Goal: Information Seeking & Learning: Learn about a topic

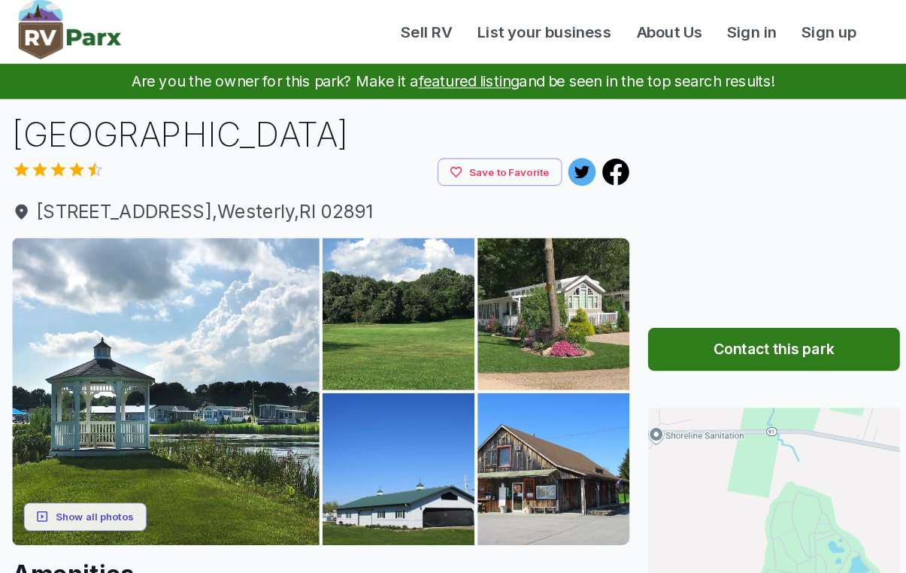
scroll to position [2, 0]
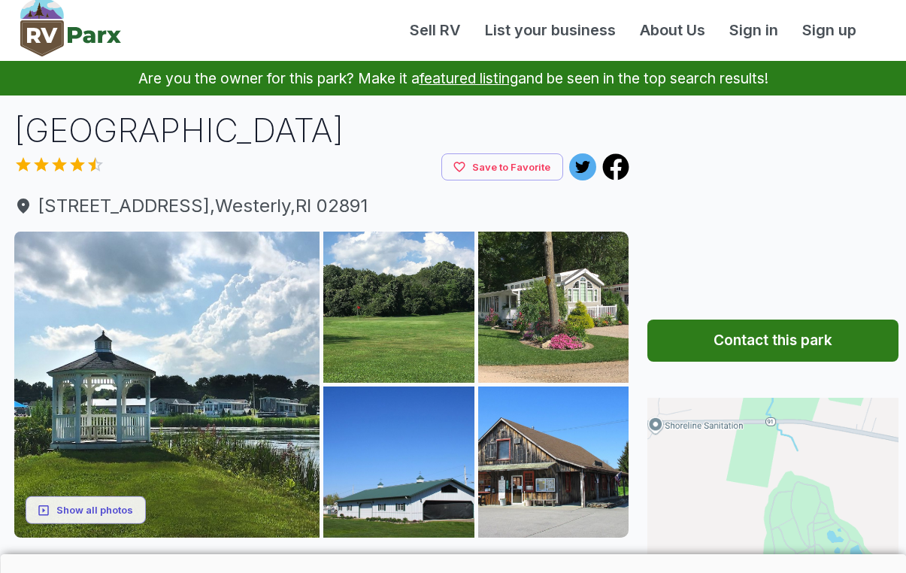
click at [69, 195] on span "[STREET_ADDRESS]" at bounding box center [321, 206] width 615 height 27
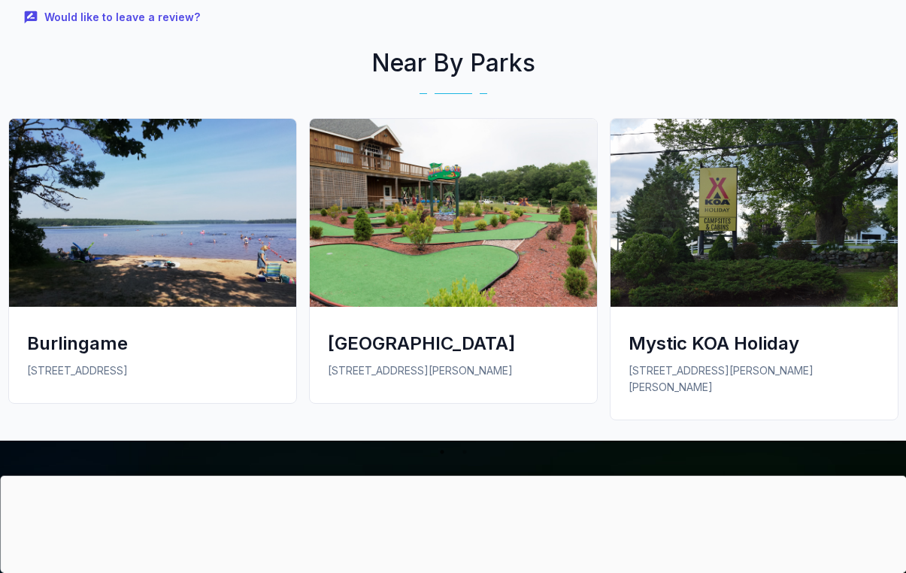
scroll to position [1746, 0]
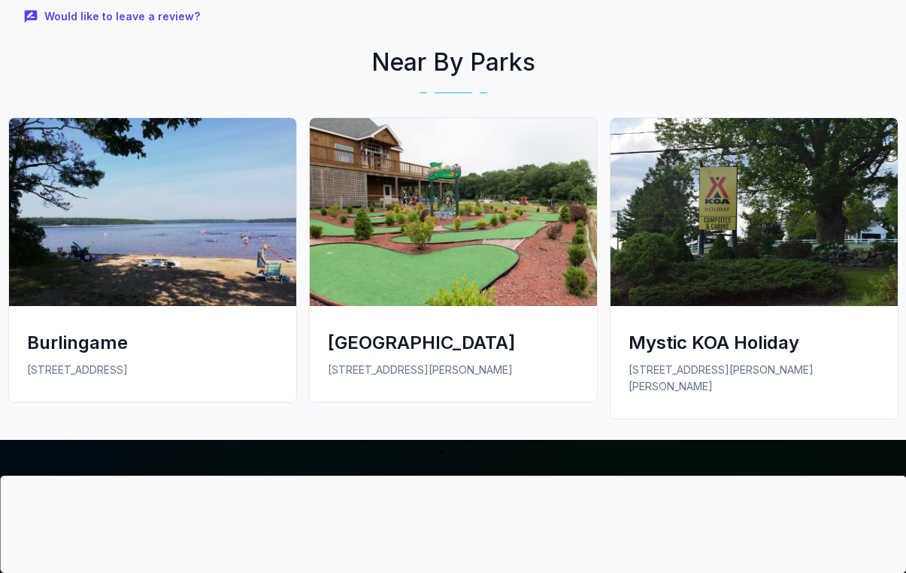
click at [389, 244] on img at bounding box center [453, 212] width 287 height 188
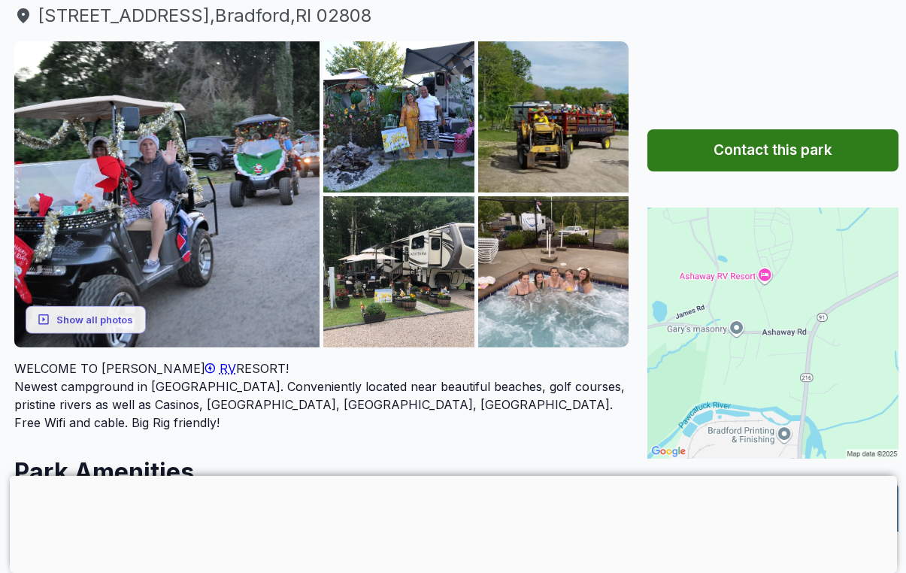
scroll to position [159, 0]
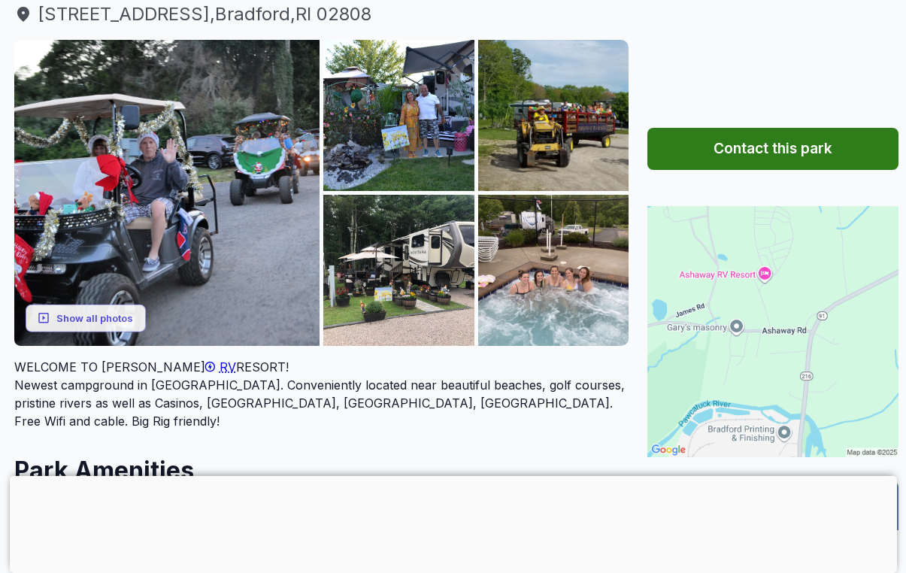
click at [806, 292] on img at bounding box center [773, 331] width 251 height 251
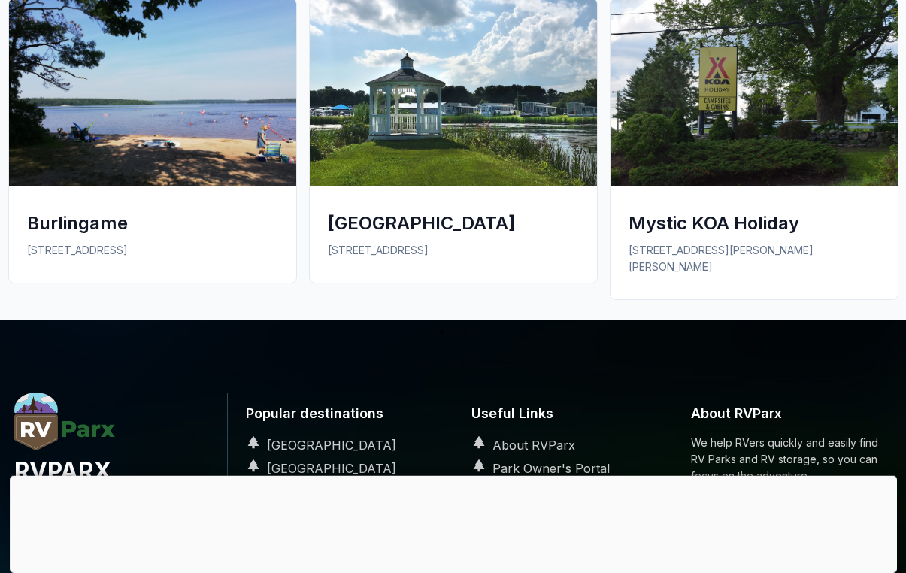
scroll to position [1930, 0]
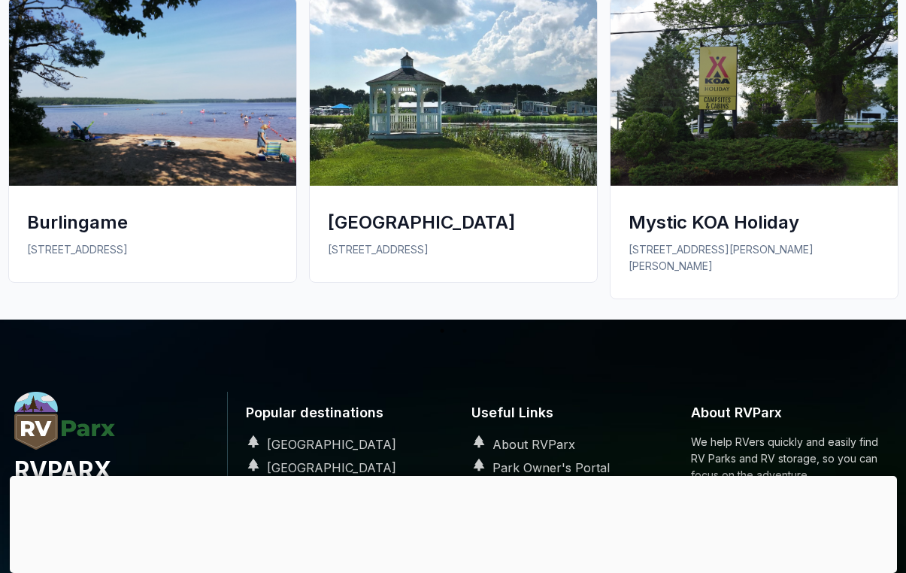
click at [96, 210] on div "Burlingame" at bounding box center [152, 222] width 251 height 25
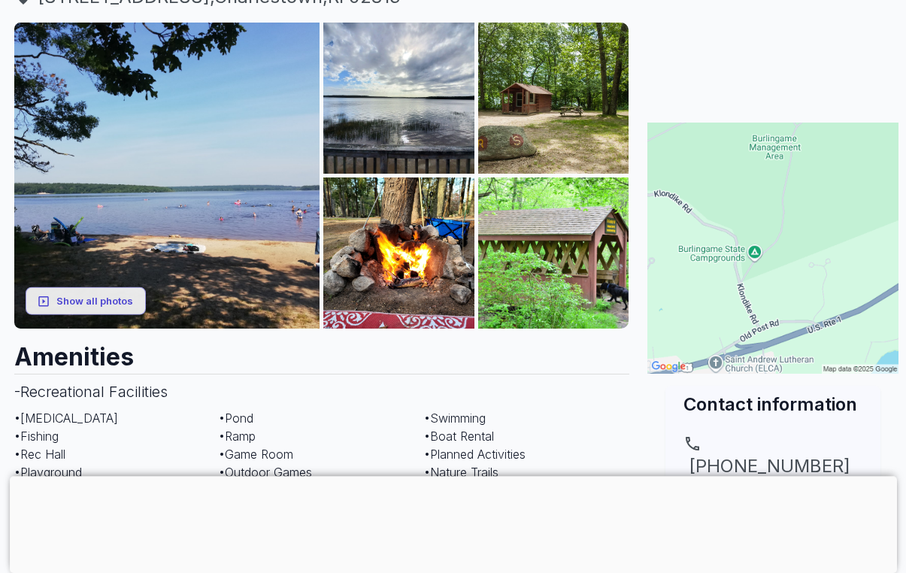
scroll to position [211, 0]
click at [100, 295] on button "Show all photos" at bounding box center [86, 301] width 120 height 28
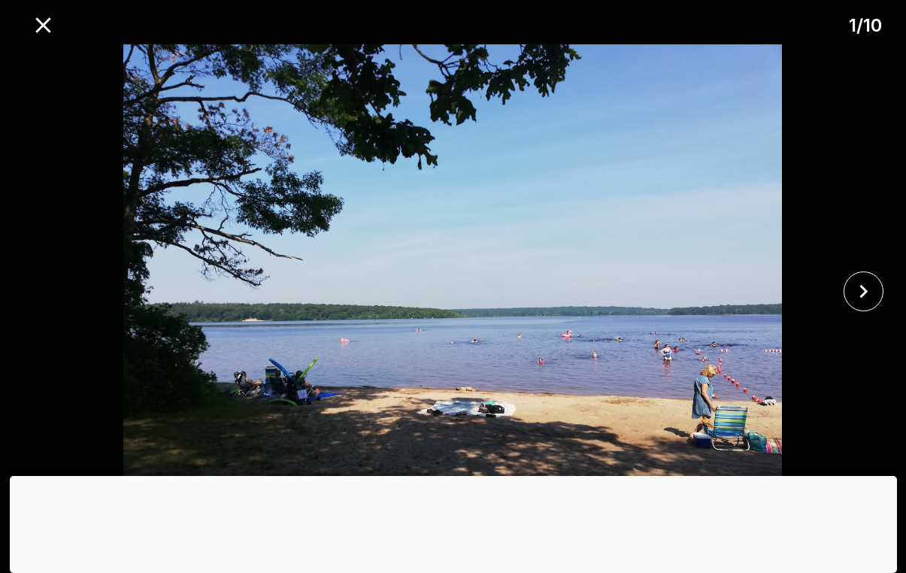
click at [860, 305] on icon "close" at bounding box center [864, 291] width 26 height 26
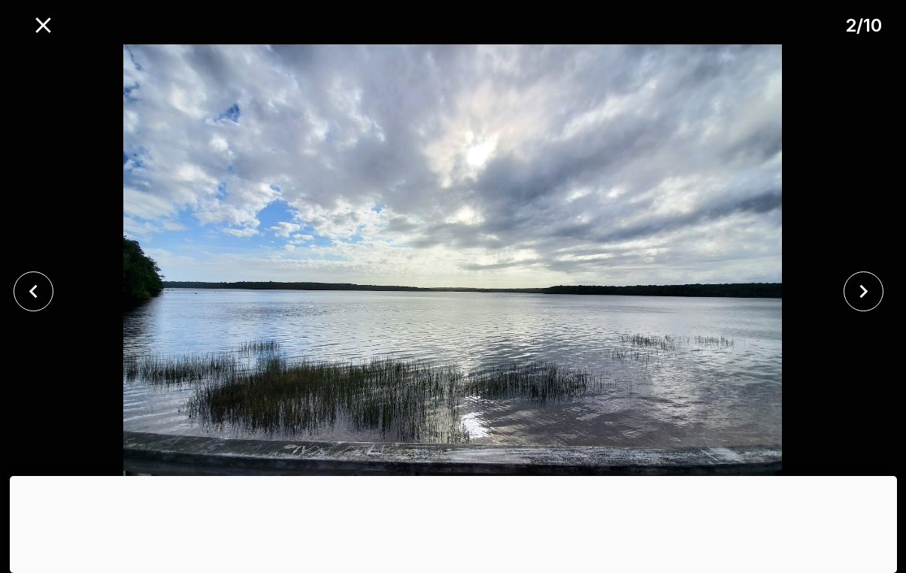
click at [857, 299] on icon "close" at bounding box center [864, 291] width 26 height 26
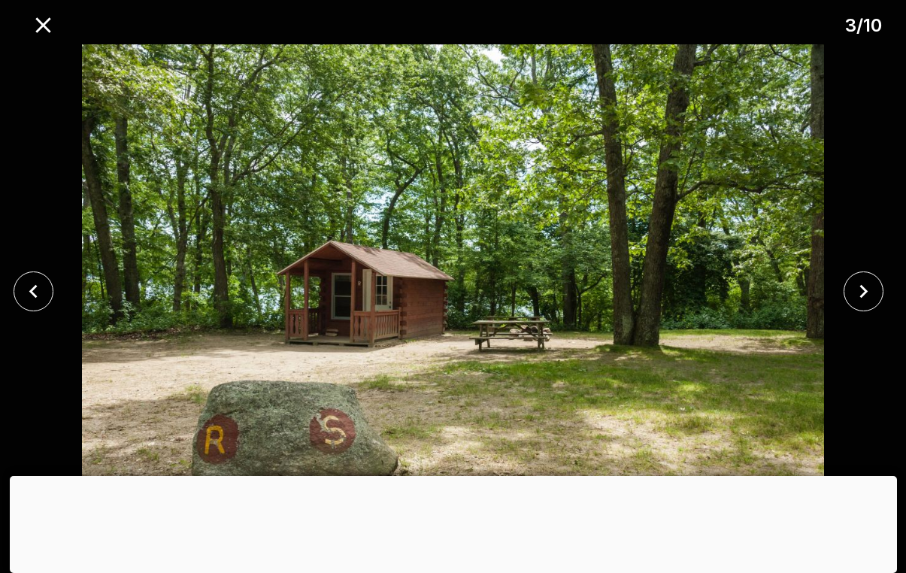
click at [850, 305] on button "close" at bounding box center [864, 292] width 40 height 40
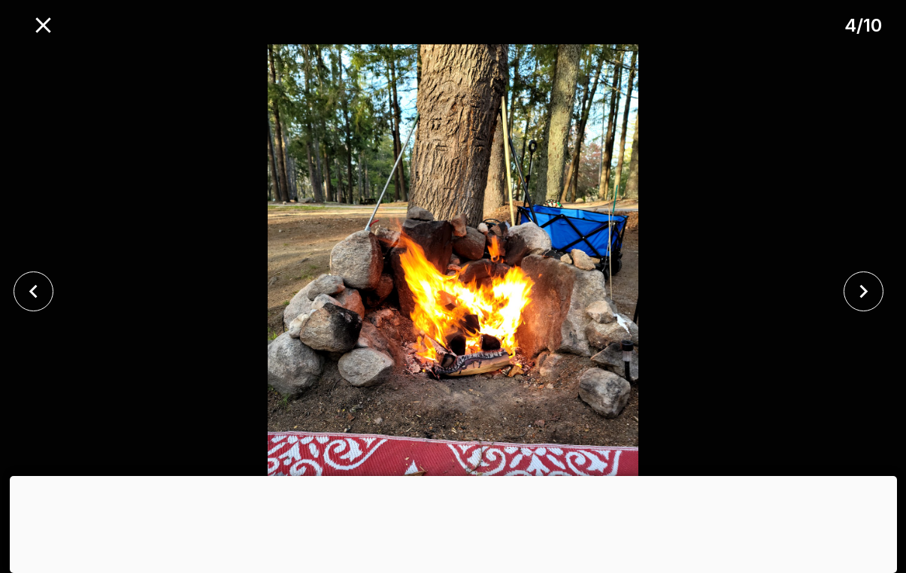
click at [853, 303] on icon "close" at bounding box center [864, 291] width 26 height 26
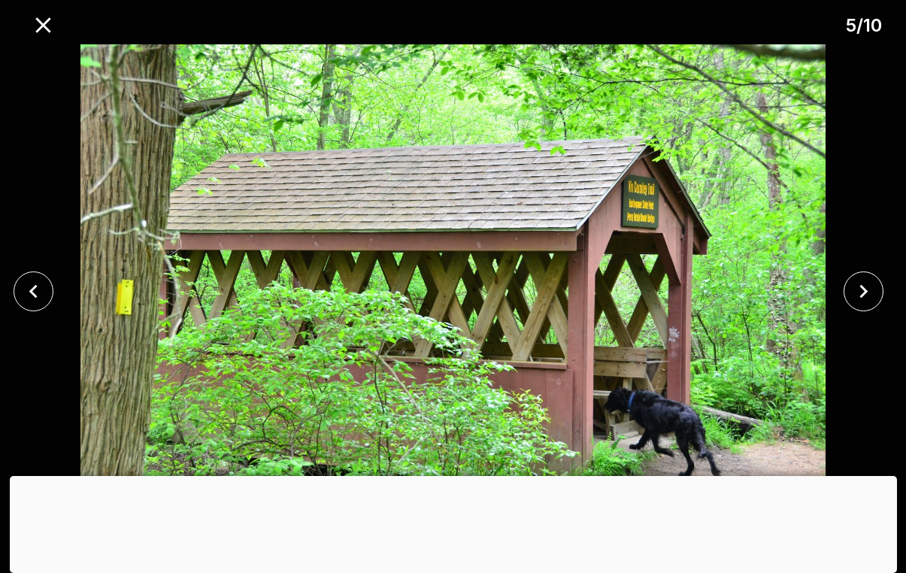
click at [854, 302] on icon "close" at bounding box center [864, 291] width 26 height 26
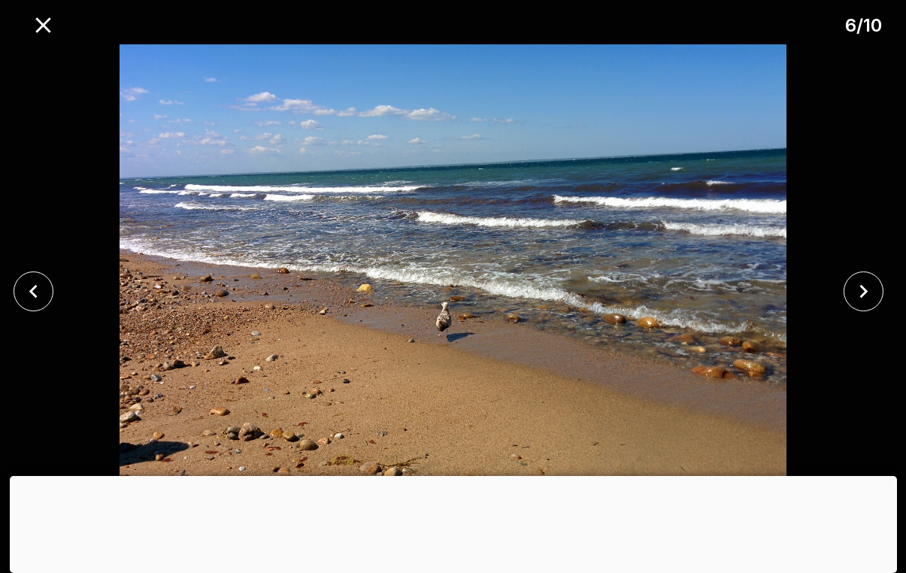
click at [859, 305] on icon "close" at bounding box center [864, 291] width 26 height 26
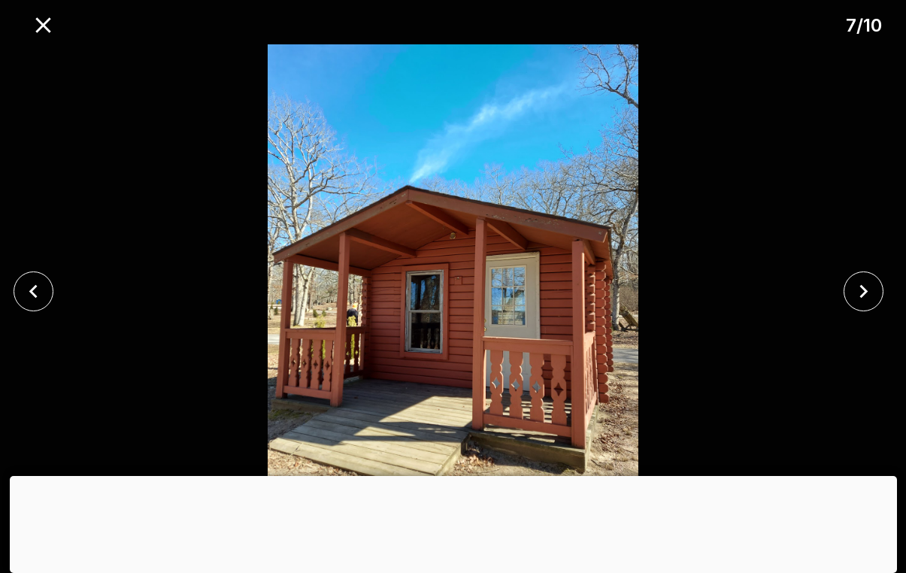
click at [860, 305] on icon "close" at bounding box center [864, 291] width 26 height 26
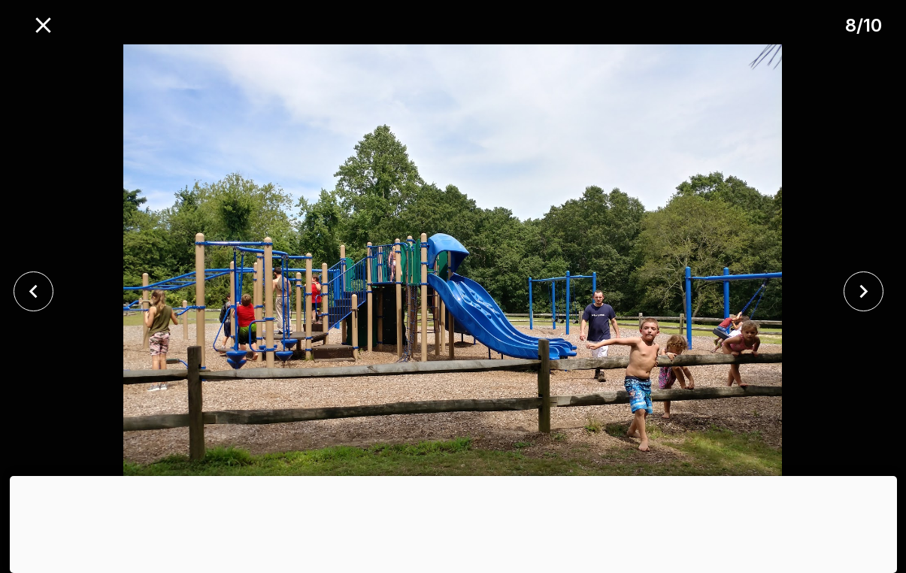
click at [864, 305] on icon "close" at bounding box center [864, 291] width 26 height 26
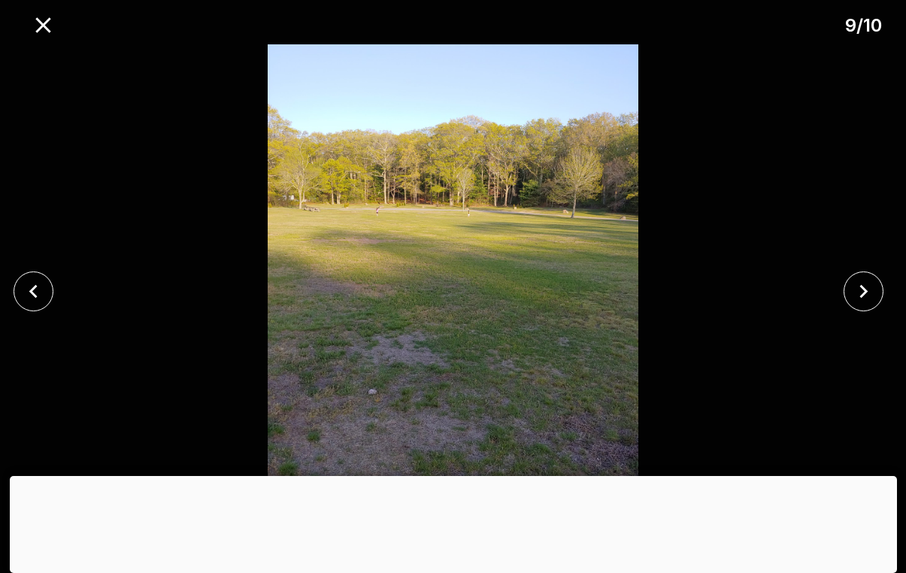
click at [854, 305] on icon "close" at bounding box center [864, 291] width 26 height 26
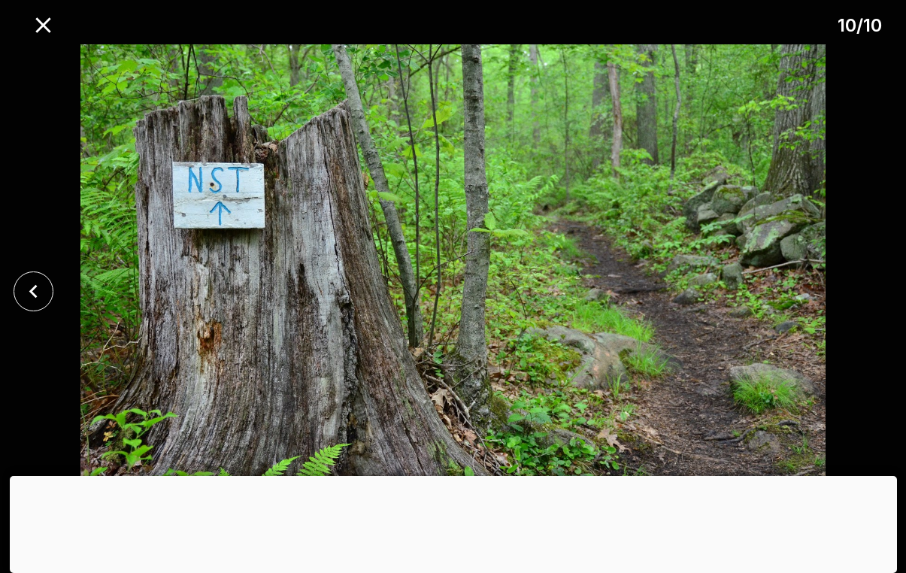
click at [853, 309] on div at bounding box center [453, 291] width 906 height 494
click at [49, 20] on icon "close" at bounding box center [42, 24] width 15 height 15
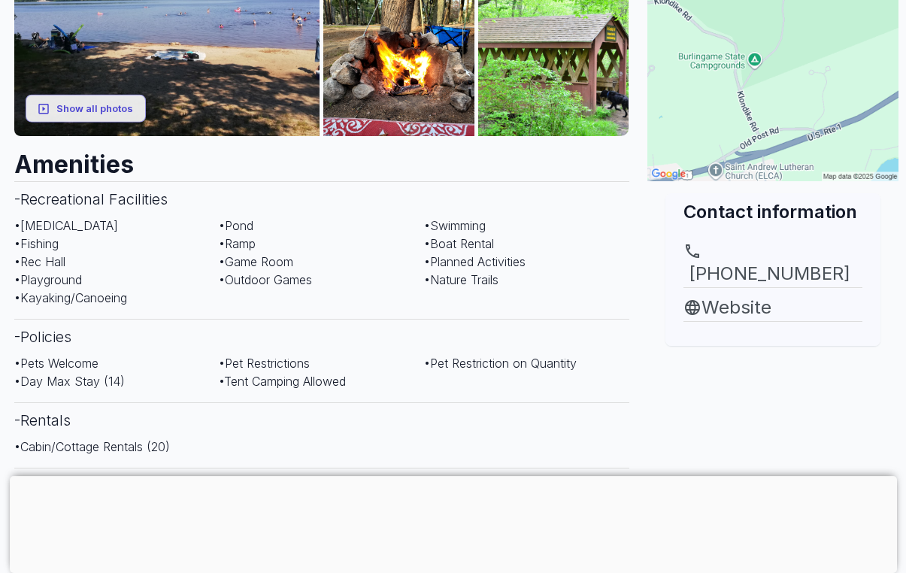
scroll to position [403, 0]
click at [750, 296] on link "Website" at bounding box center [773, 307] width 179 height 27
